Goal: Task Accomplishment & Management: Use online tool/utility

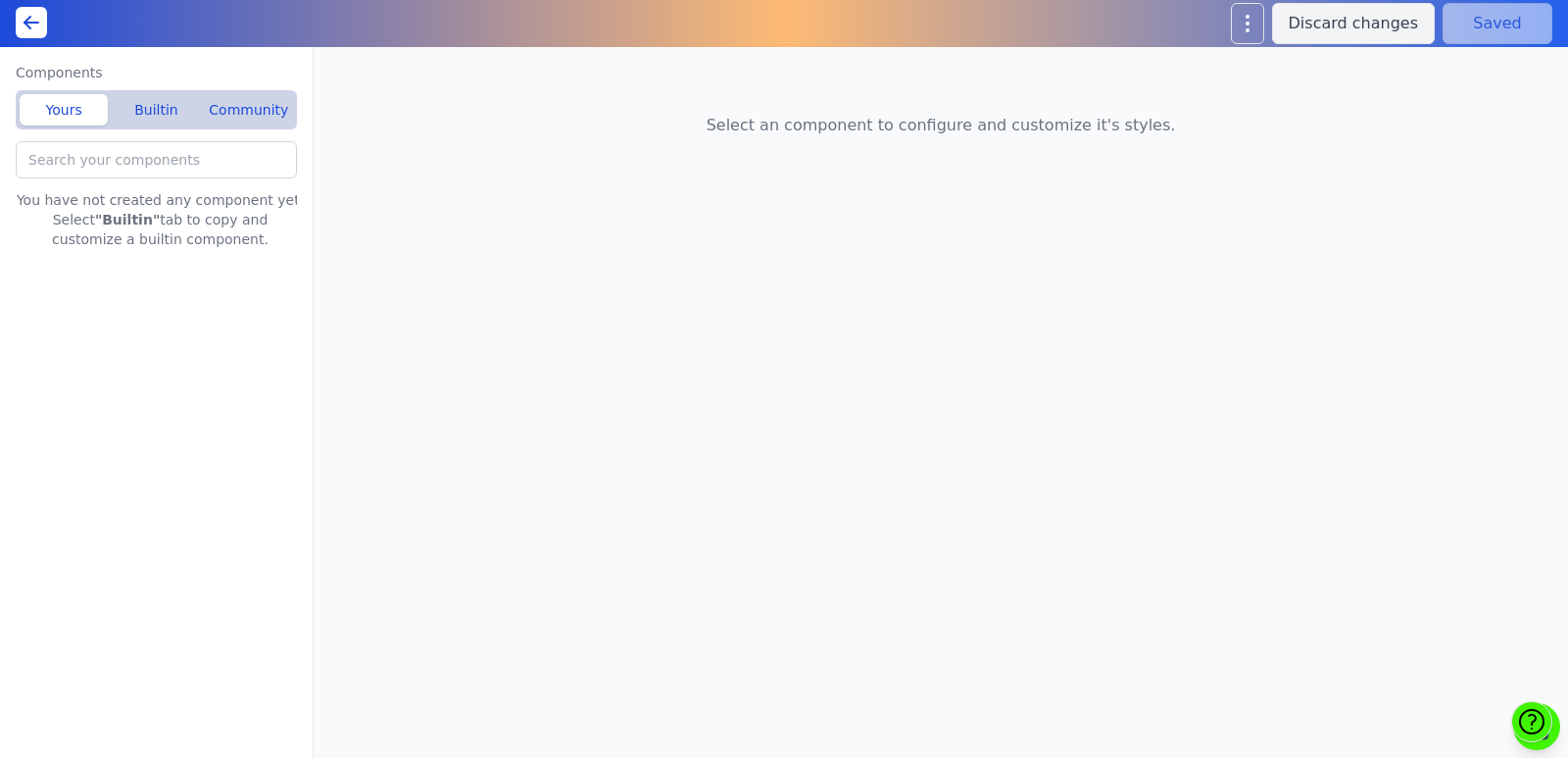
click at [23, 6] on div "Discard changes Saved" at bounding box center [784, 23] width 1568 height 47
click at [23, 20] on icon at bounding box center [32, 23] width 24 height 24
click at [128, 128] on div "Yours Builtin Community" at bounding box center [157, 110] width 281 height 40
click at [157, 104] on button "Builtin" at bounding box center [156, 110] width 88 height 32
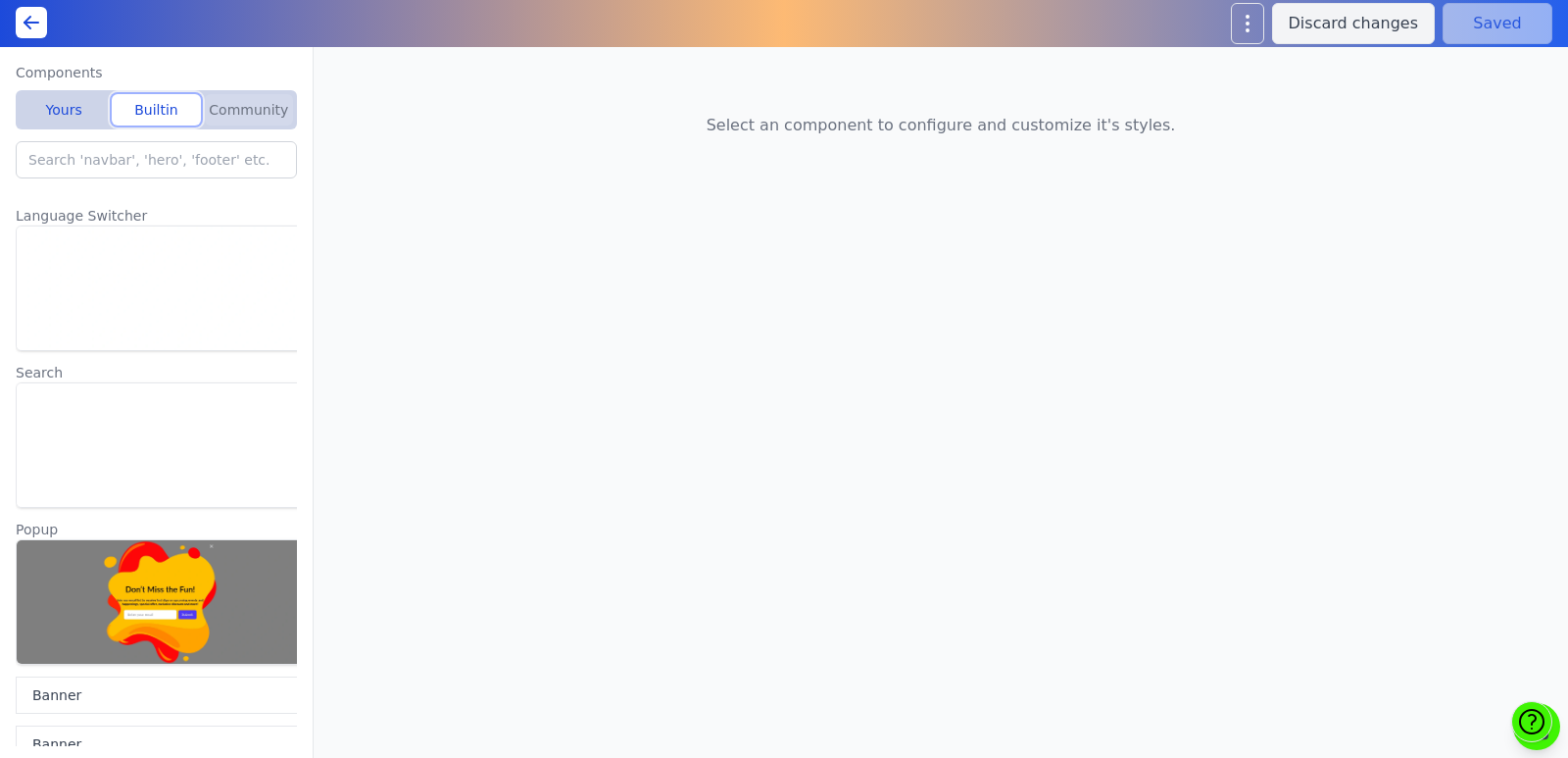
click at [240, 107] on button "Community" at bounding box center [249, 110] width 88 height 32
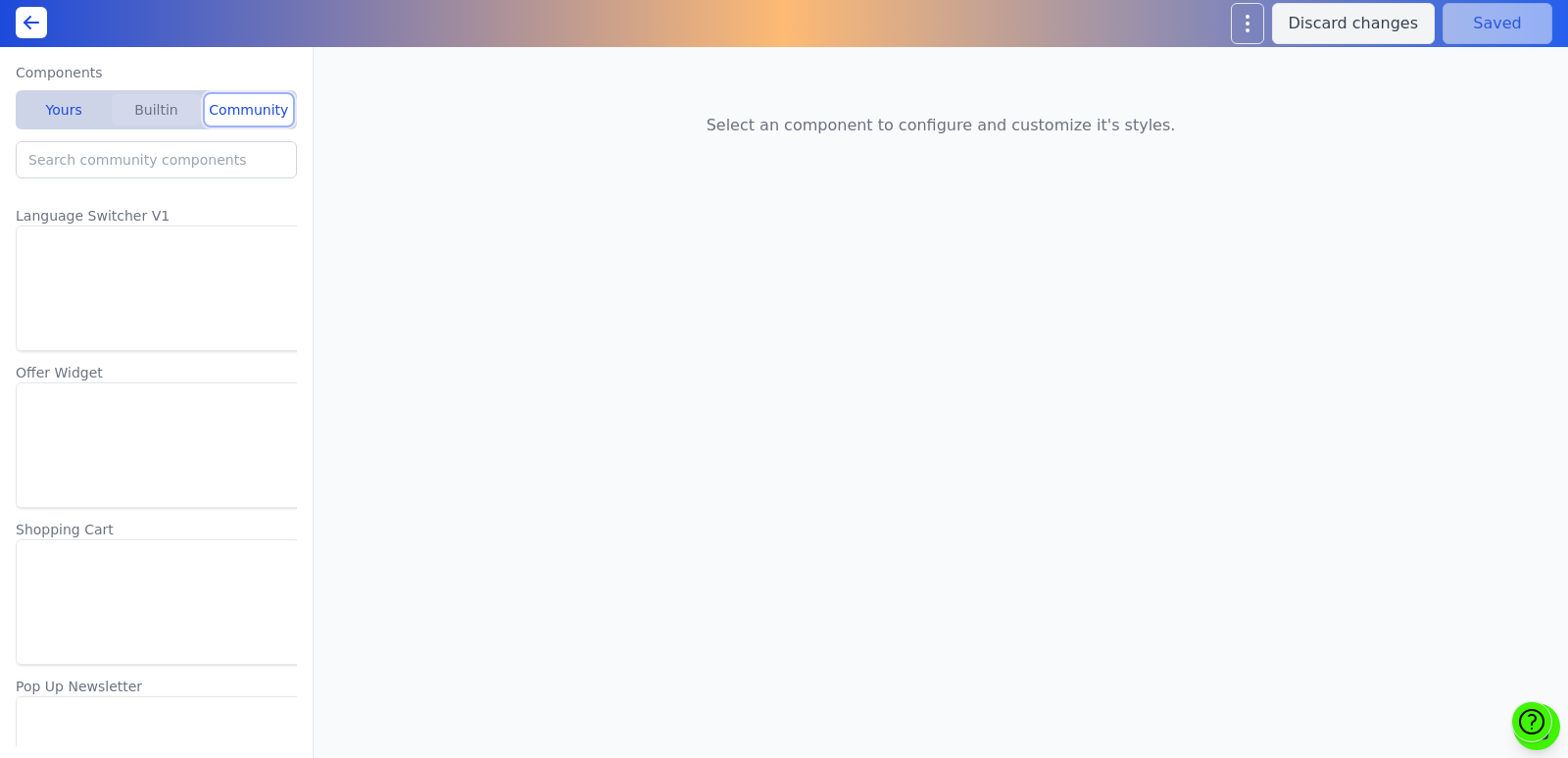
click at [185, 105] on button "Builtin" at bounding box center [156, 110] width 88 height 32
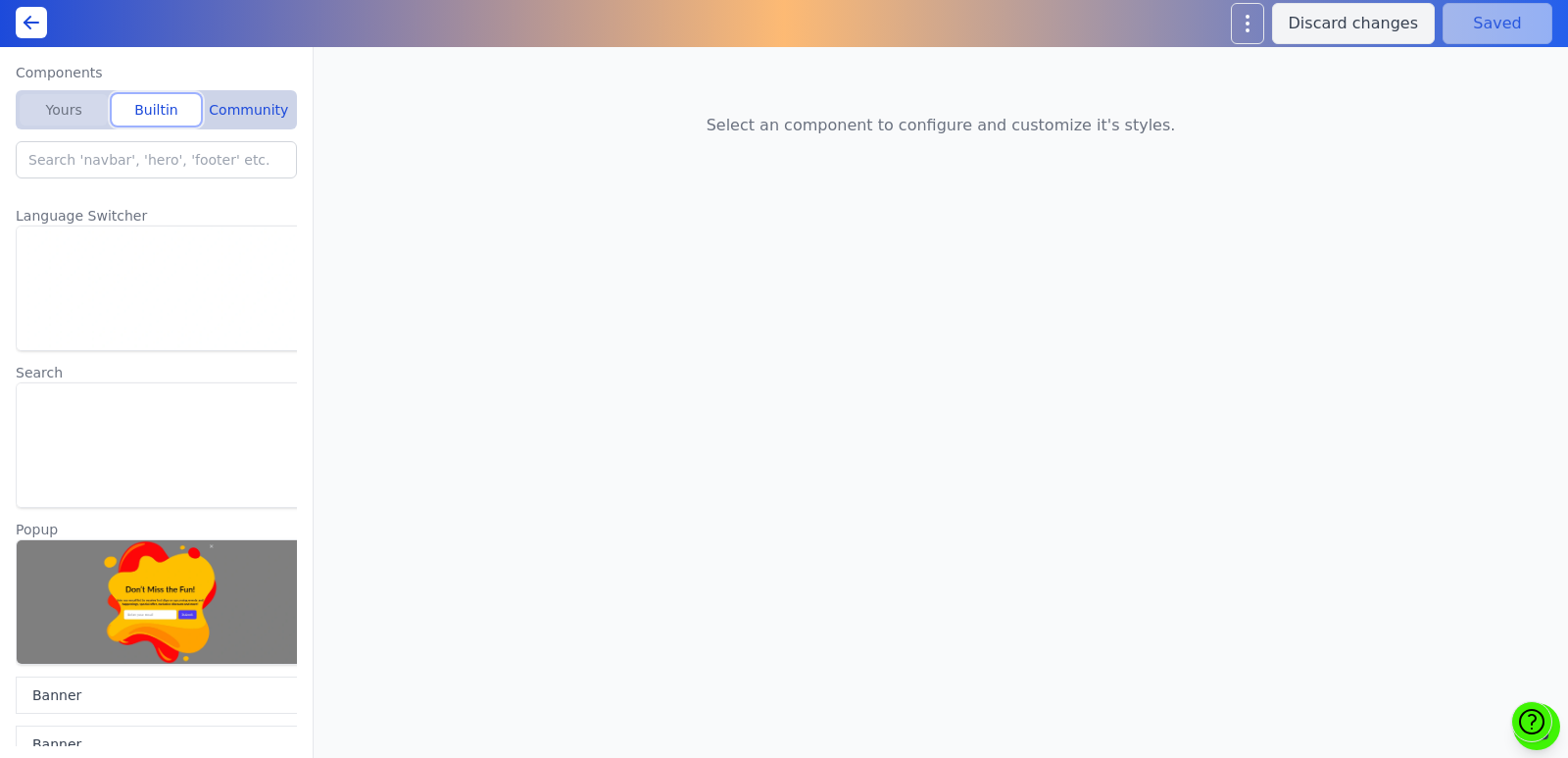
click at [71, 119] on button "Yours" at bounding box center [63, 110] width 88 height 32
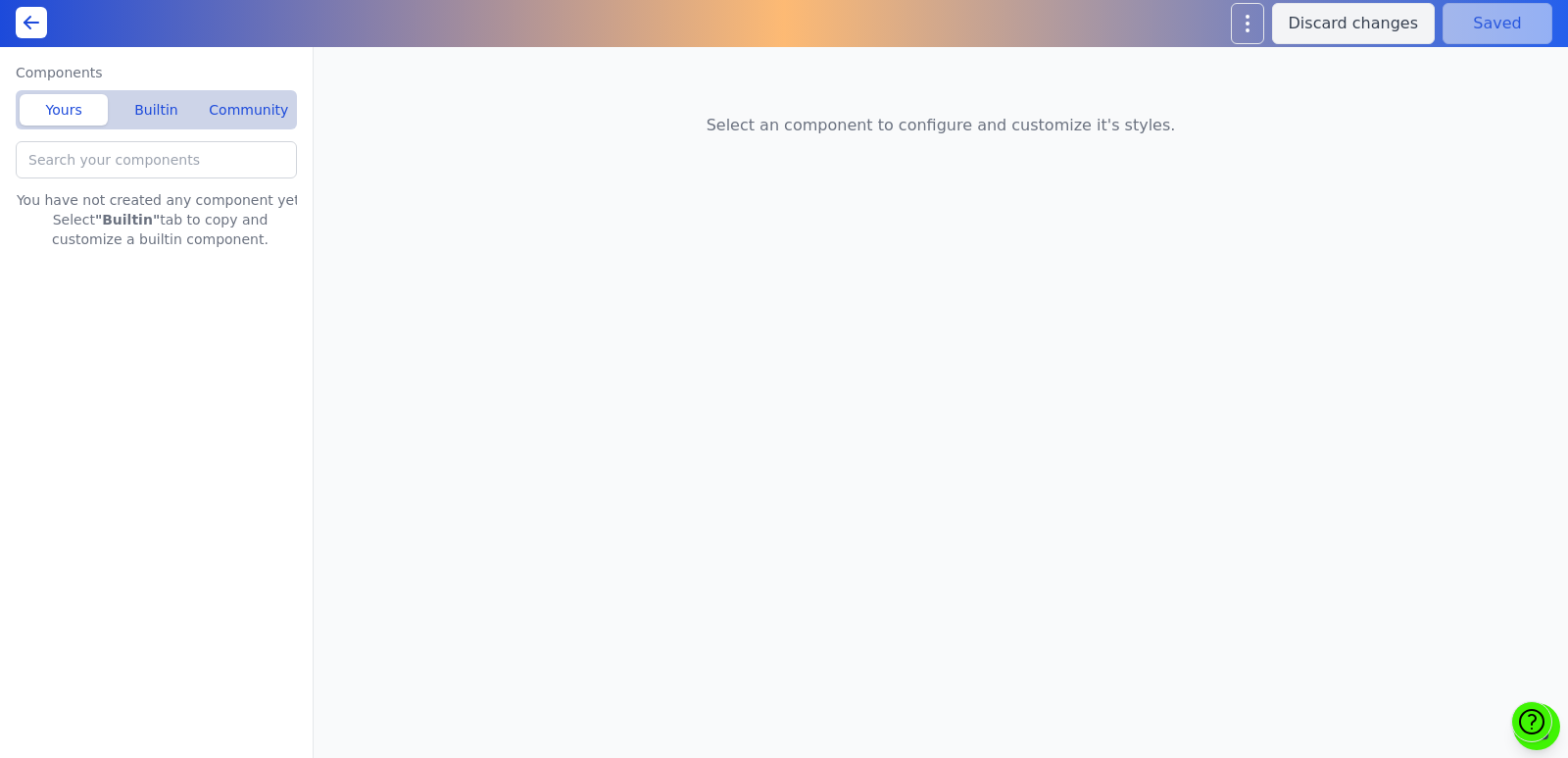
click at [31, 25] on icon at bounding box center [32, 23] width 24 height 24
click at [35, 20] on icon at bounding box center [32, 23] width 24 height 24
